Goal: Transaction & Acquisition: Obtain resource

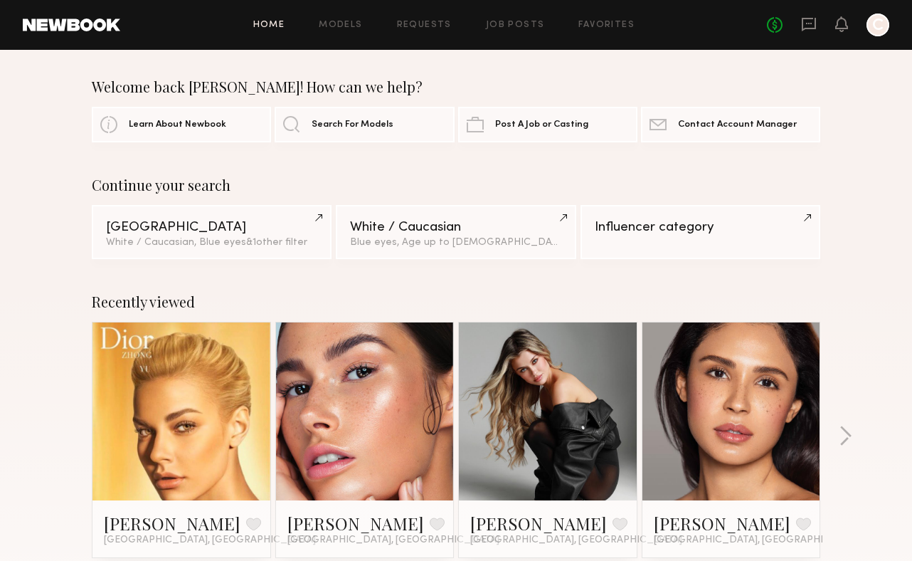
click at [817, 21] on div "No fees up to $5,000 C" at bounding box center [828, 25] width 122 height 23
click at [812, 26] on icon at bounding box center [809, 24] width 16 height 16
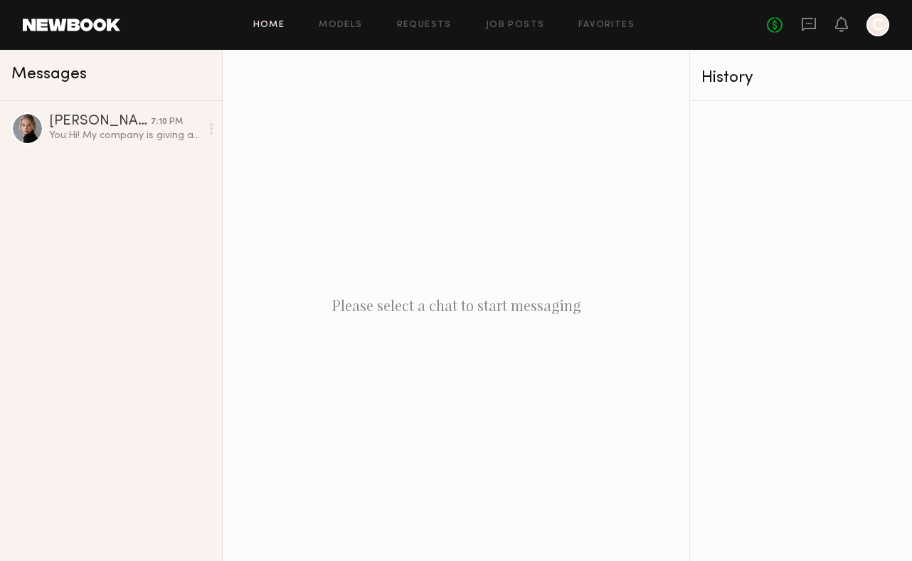
click at [263, 28] on link "Home" at bounding box center [269, 25] width 32 height 9
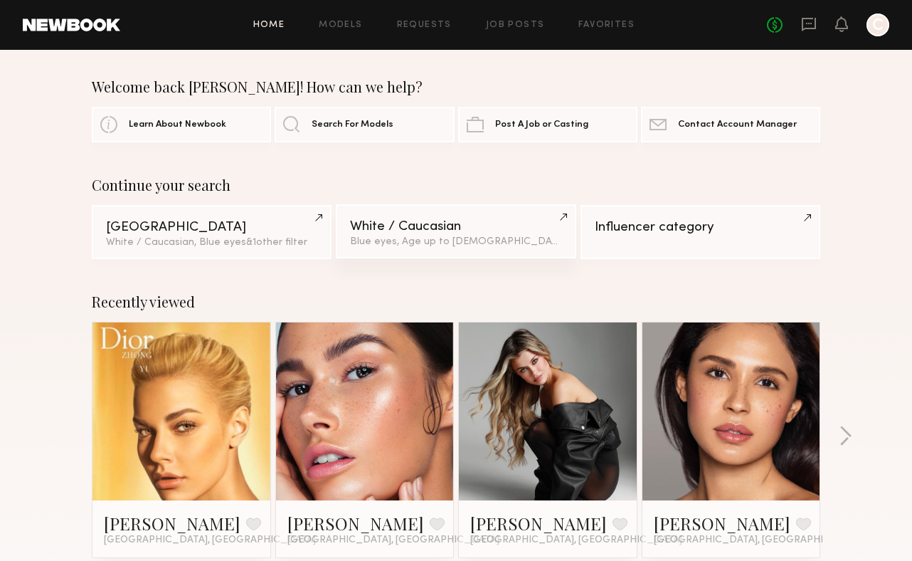
click at [482, 252] on link "White / Caucasian Blue eyes, Age up to 30 y.o." at bounding box center [456, 231] width 240 height 54
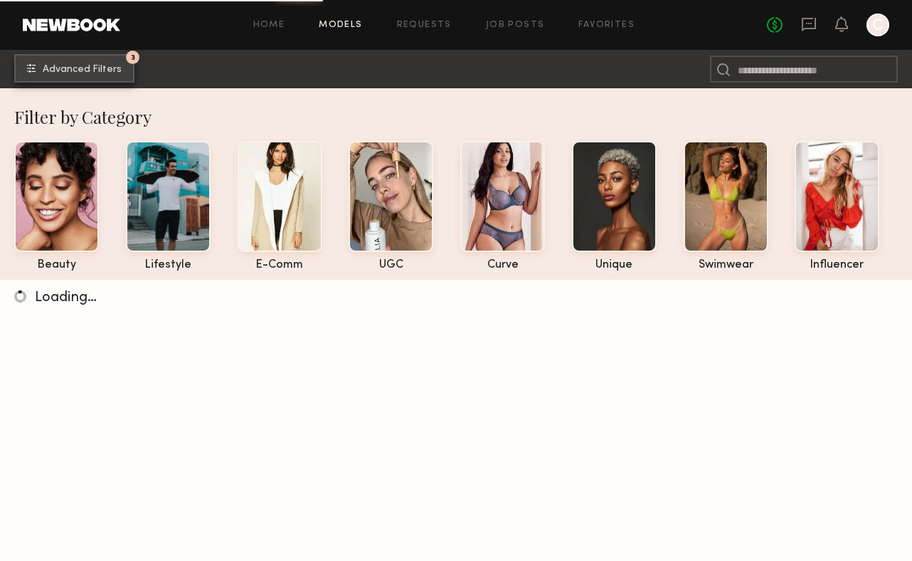
click at [65, 75] on button "3 Advanced Filters" at bounding box center [74, 68] width 120 height 28
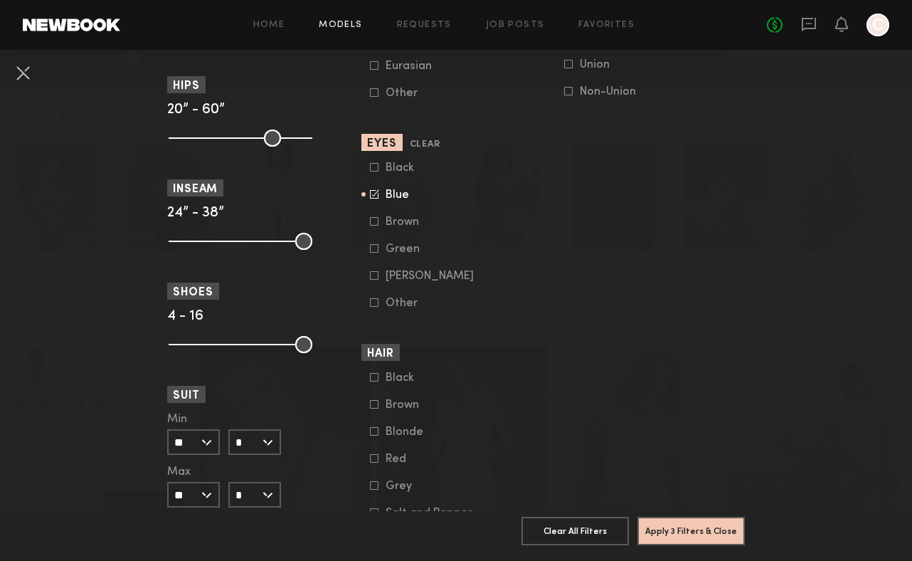
scroll to position [965, 0]
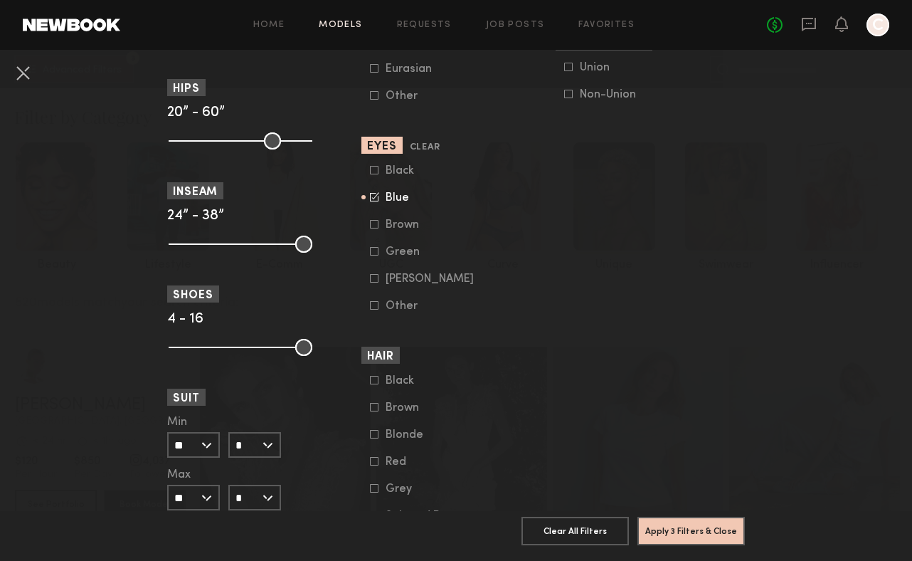
click at [376, 254] on icon at bounding box center [374, 251] width 9 height 9
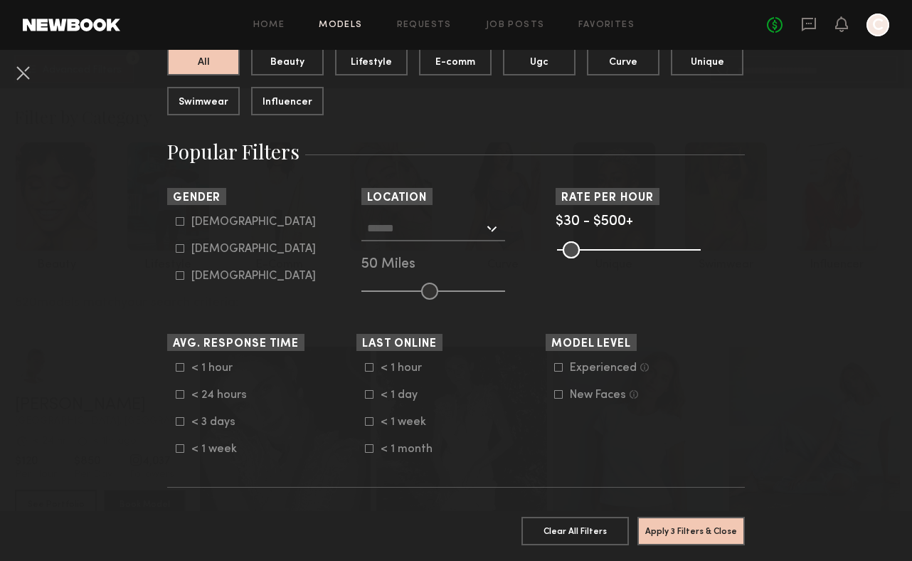
scroll to position [249, 0]
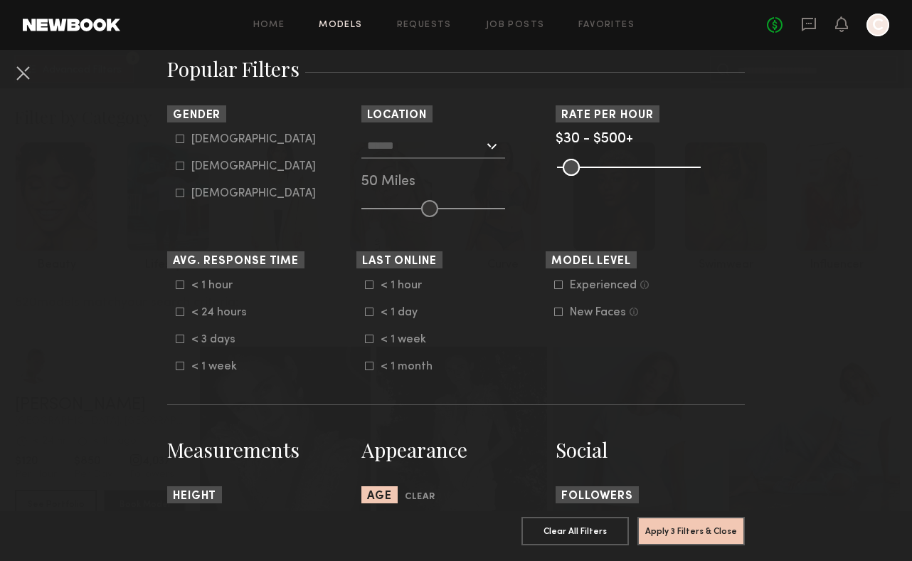
click at [450, 154] on input "text" at bounding box center [425, 145] width 117 height 24
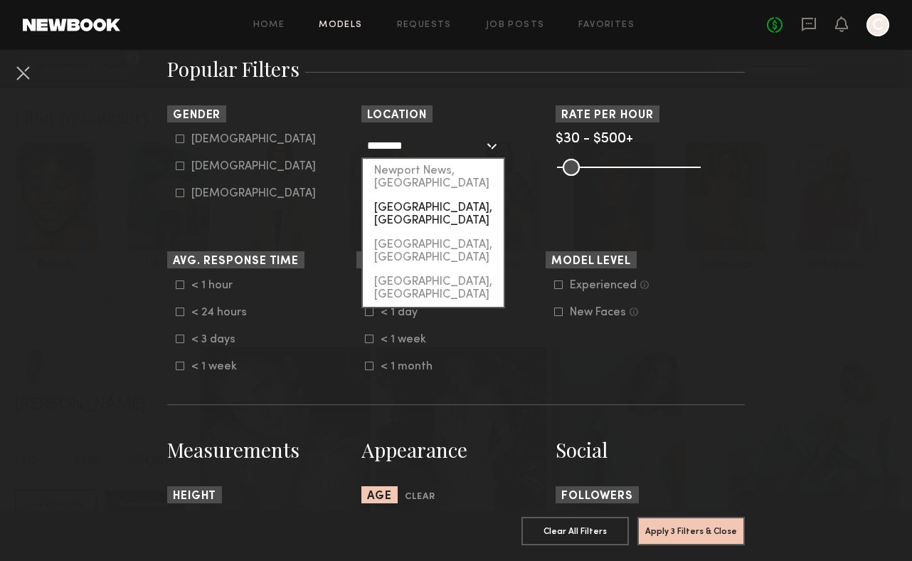
click at [451, 198] on div "[GEOGRAPHIC_DATA], [GEOGRAPHIC_DATA]" at bounding box center [433, 214] width 141 height 37
type input "**********"
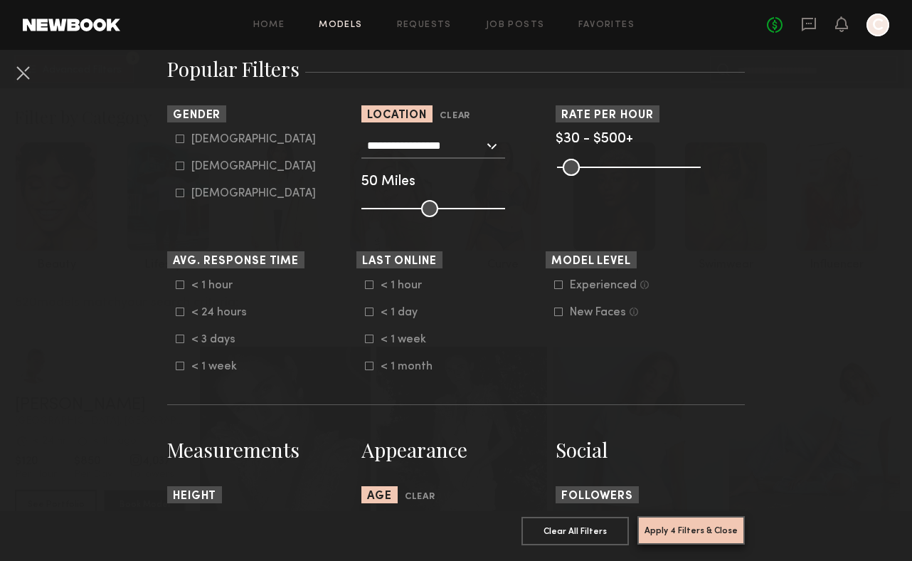
click at [671, 525] on button "Apply 4 Filters & Close" at bounding box center [690, 530] width 107 height 28
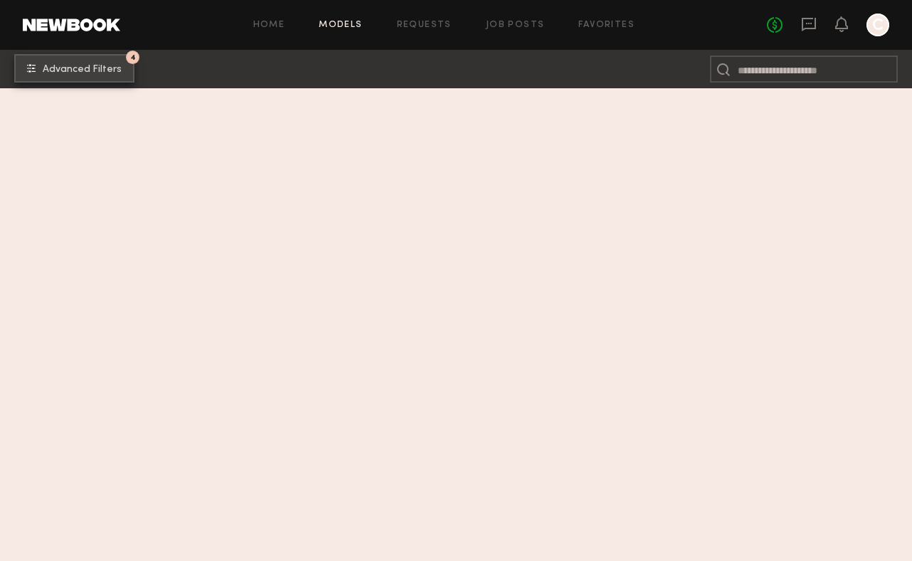
scroll to position [270, 0]
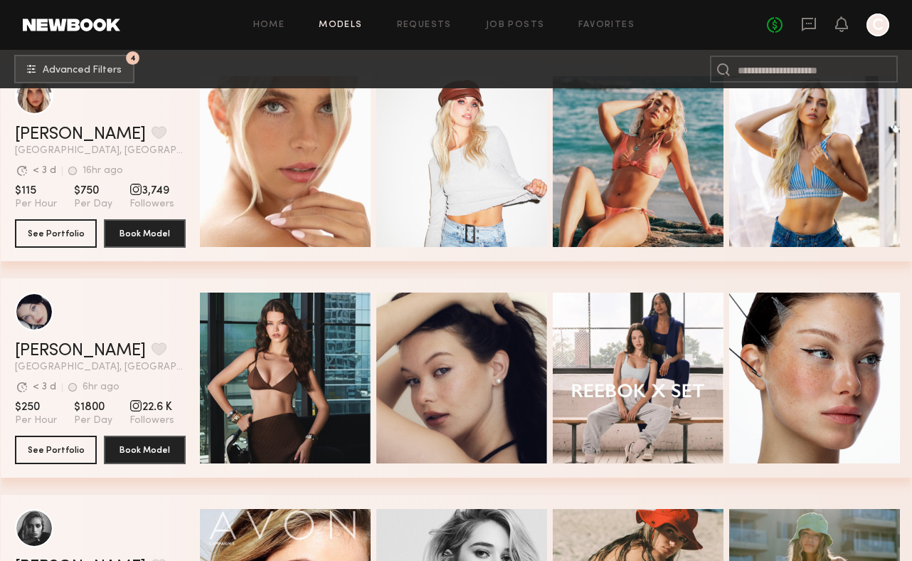
click at [72, 53] on nb-browse-subheader "4 Advanced Filters 4" at bounding box center [456, 69] width 912 height 38
click at [73, 65] on span "Advanced Filters" at bounding box center [82, 70] width 79 height 10
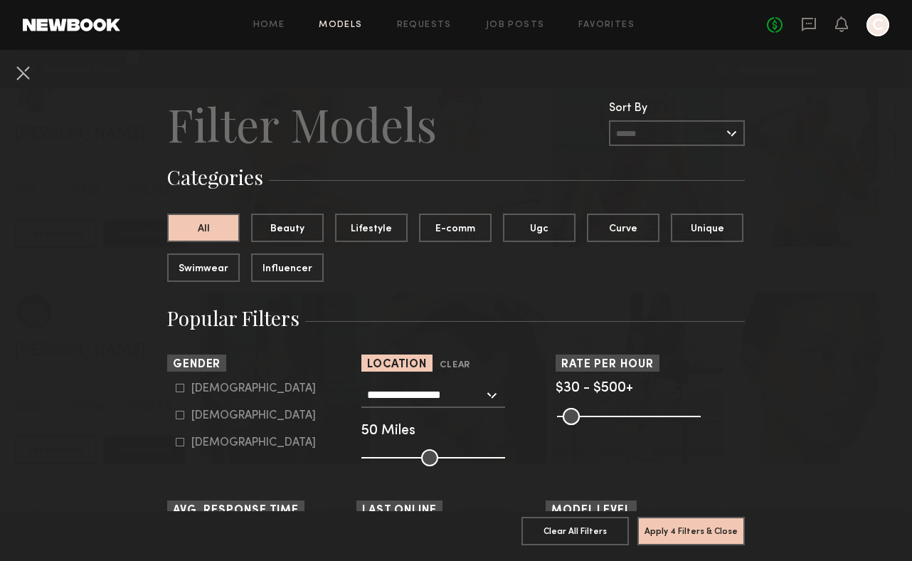
click at [170, 413] on div "[DEMOGRAPHIC_DATA] [DEMOGRAPHIC_DATA] [DEMOGRAPHIC_DATA]" at bounding box center [261, 415] width 189 height 67
click at [180, 413] on icon at bounding box center [180, 415] width 9 height 9
type input "**"
click at [734, 539] on button "Apply 5 Filters & Close" at bounding box center [690, 530] width 107 height 28
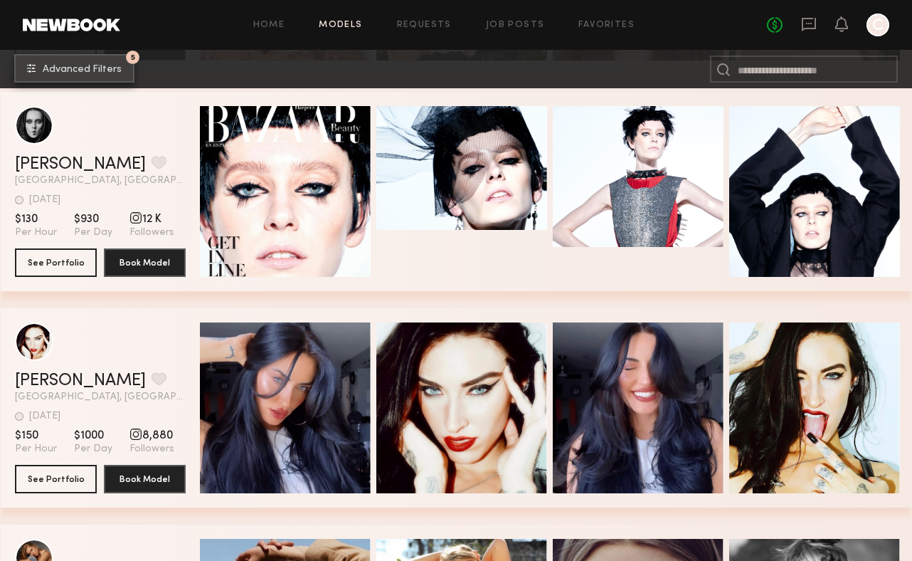
scroll to position [31080, 0]
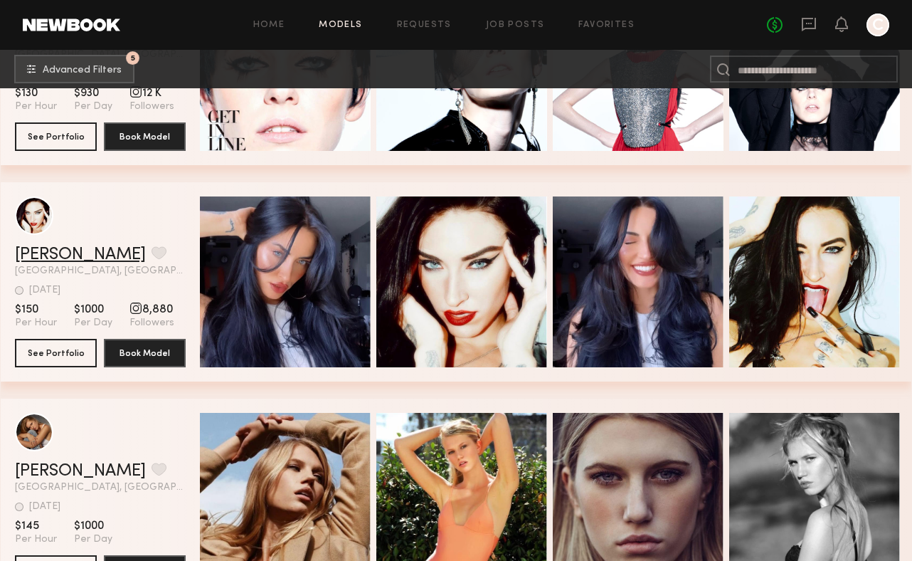
click at [46, 253] on link "[PERSON_NAME]" at bounding box center [80, 254] width 131 height 17
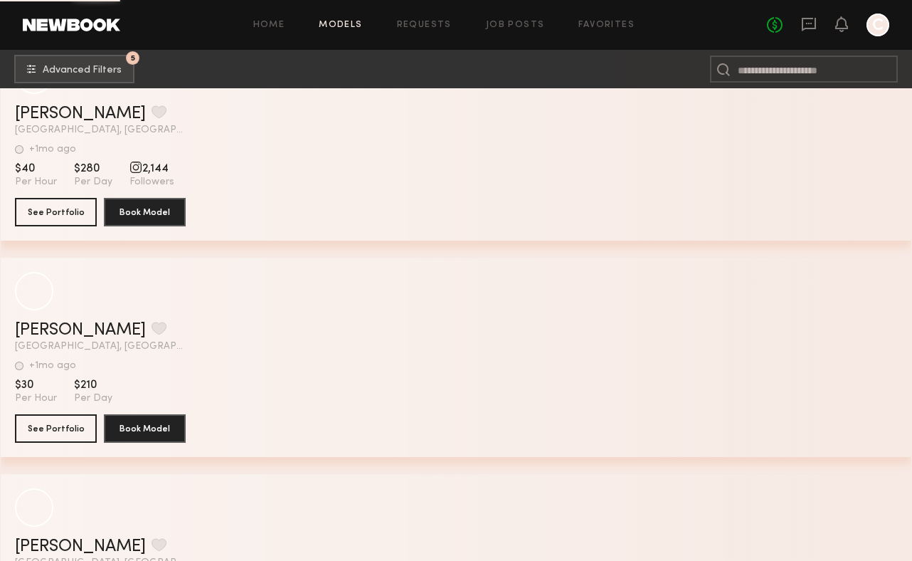
scroll to position [50970, 0]
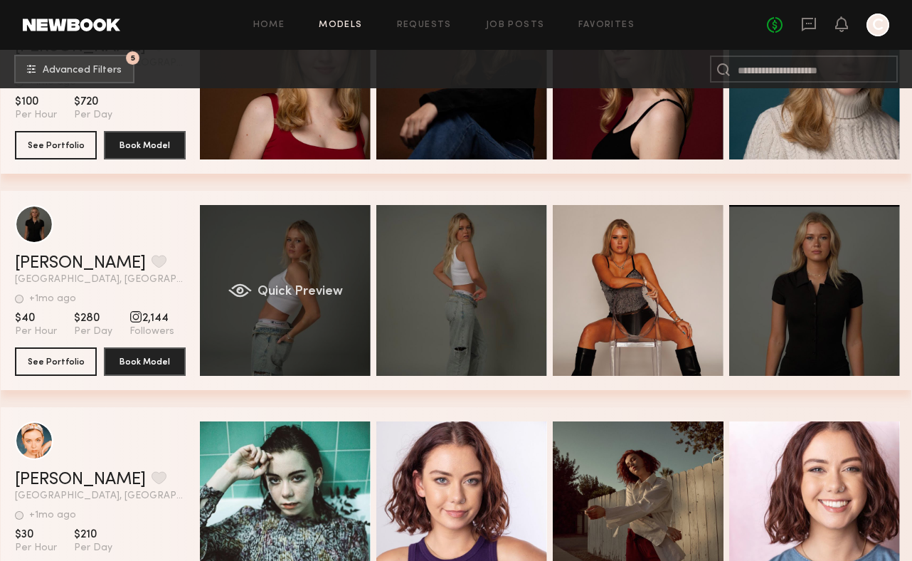
click at [287, 282] on div "Quick Preview" at bounding box center [285, 290] width 171 height 171
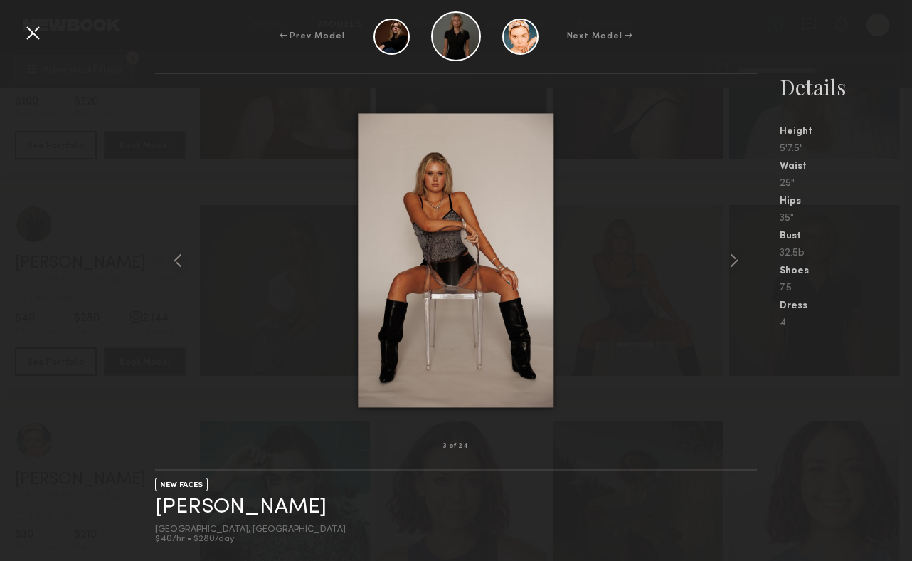
click at [287, 235] on div at bounding box center [456, 260] width 602 height 327
click at [38, 27] on div at bounding box center [32, 32] width 23 height 23
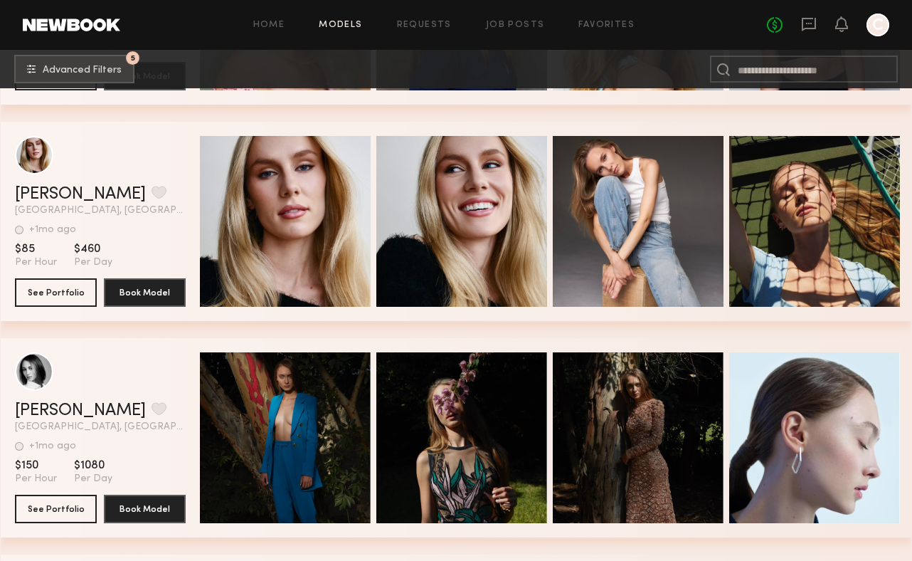
scroll to position [56022, 0]
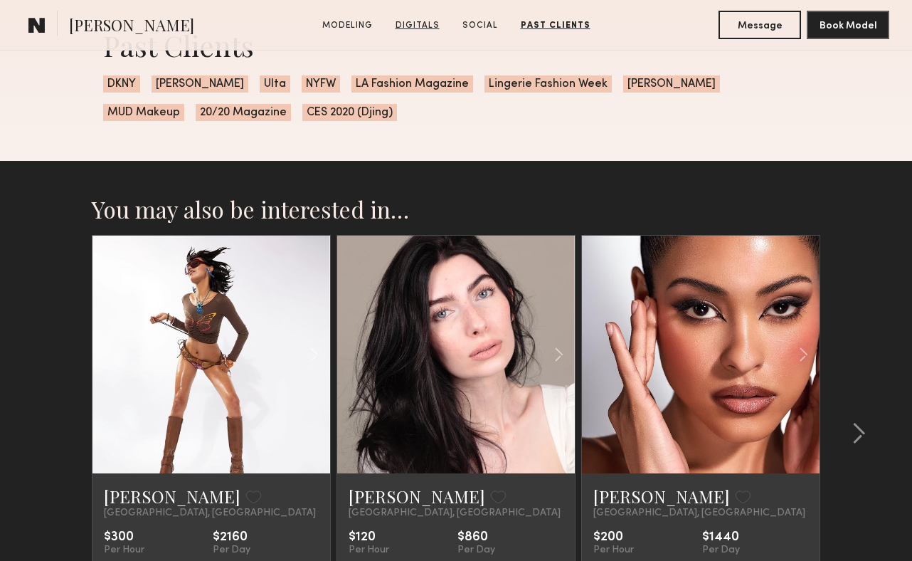
scroll to position [2181, 0]
